Goal: Find specific page/section: Find specific page/section

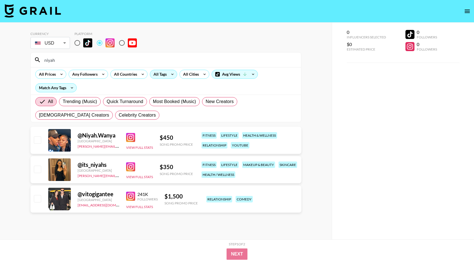
click at [164, 77] on div "All Tags" at bounding box center [159, 74] width 18 height 8
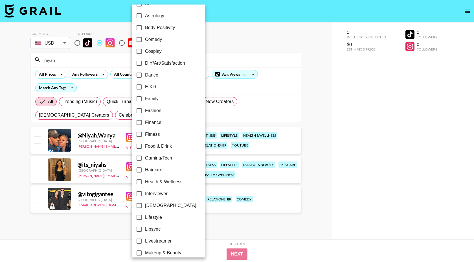
scroll to position [89, 0]
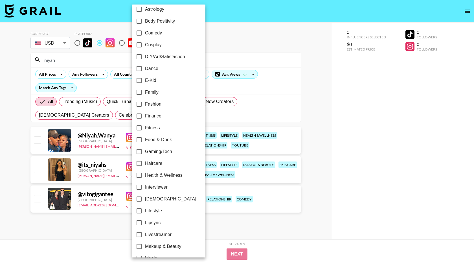
click at [162, 186] on span "Interviewer" at bounding box center [156, 187] width 23 height 7
click at [145, 186] on input "Interviewer" at bounding box center [139, 187] width 12 height 12
checkbox input "true"
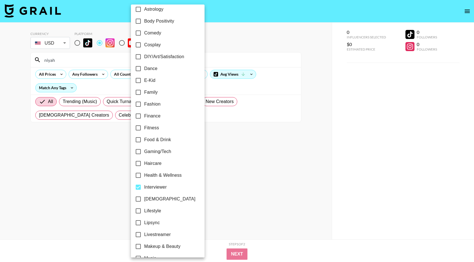
click at [242, 56] on div at bounding box center [237, 131] width 474 height 262
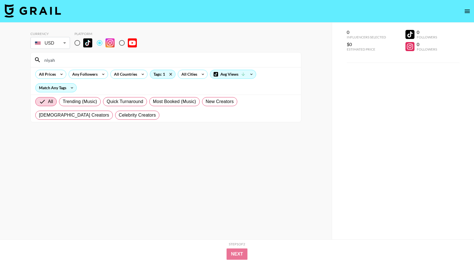
click at [60, 56] on input "niyah" at bounding box center [169, 59] width 257 height 9
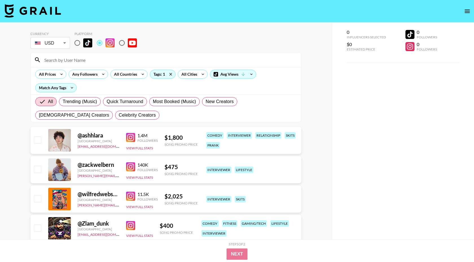
click at [229, 28] on section "Currency USD USD ​ Platform All Prices Any Followers All Countries Tags: 1 All …" at bounding box center [165, 74] width 271 height 95
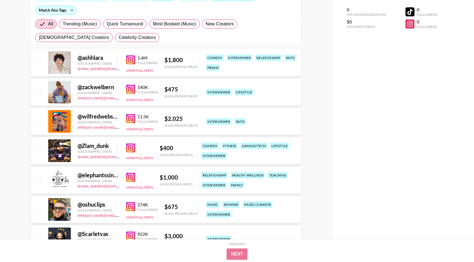
scroll to position [0, 0]
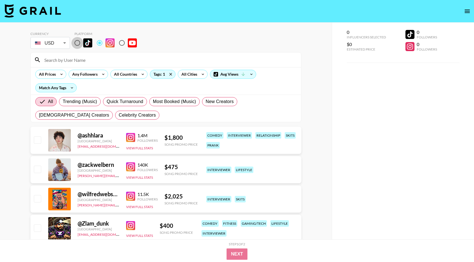
click at [78, 45] on input "radio" at bounding box center [77, 43] width 12 height 12
radio input "true"
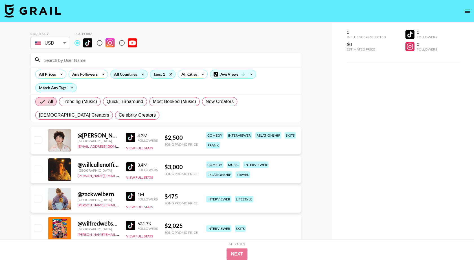
click at [120, 71] on div "All Countries" at bounding box center [125, 74] width 28 height 8
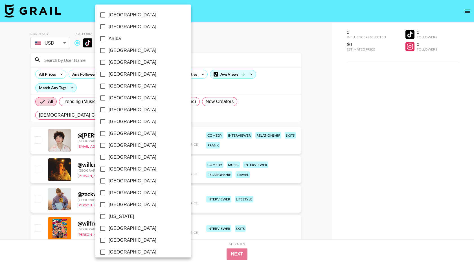
scroll to position [396, 0]
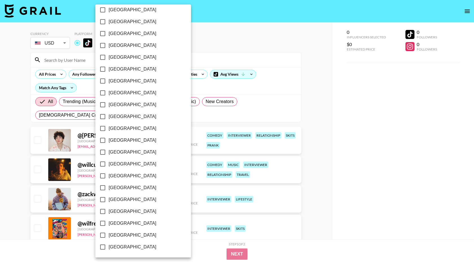
click at [123, 220] on span "[GEOGRAPHIC_DATA]" at bounding box center [133, 223] width 48 height 7
click at [109, 220] on input "[GEOGRAPHIC_DATA]" at bounding box center [103, 223] width 12 height 12
checkbox input "true"
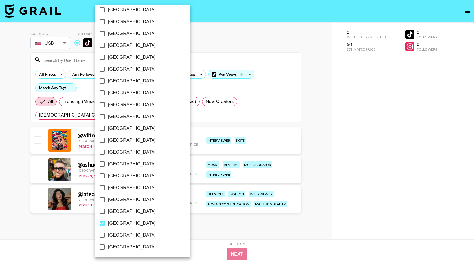
click at [259, 70] on div at bounding box center [237, 131] width 474 height 262
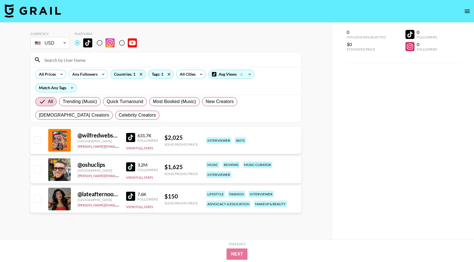
click at [126, 167] on div "@ oshuclips [GEOGRAPHIC_DATA] [PERSON_NAME][EMAIL_ADDRESS][DOMAIN_NAME] 3.2M Fo…" at bounding box center [165, 169] width 271 height 27
click at [131, 194] on img at bounding box center [130, 195] width 9 height 9
click at [130, 165] on img at bounding box center [130, 166] width 9 height 9
click at [134, 138] on img at bounding box center [130, 137] width 9 height 9
